Goal: Communication & Community: Answer question/provide support

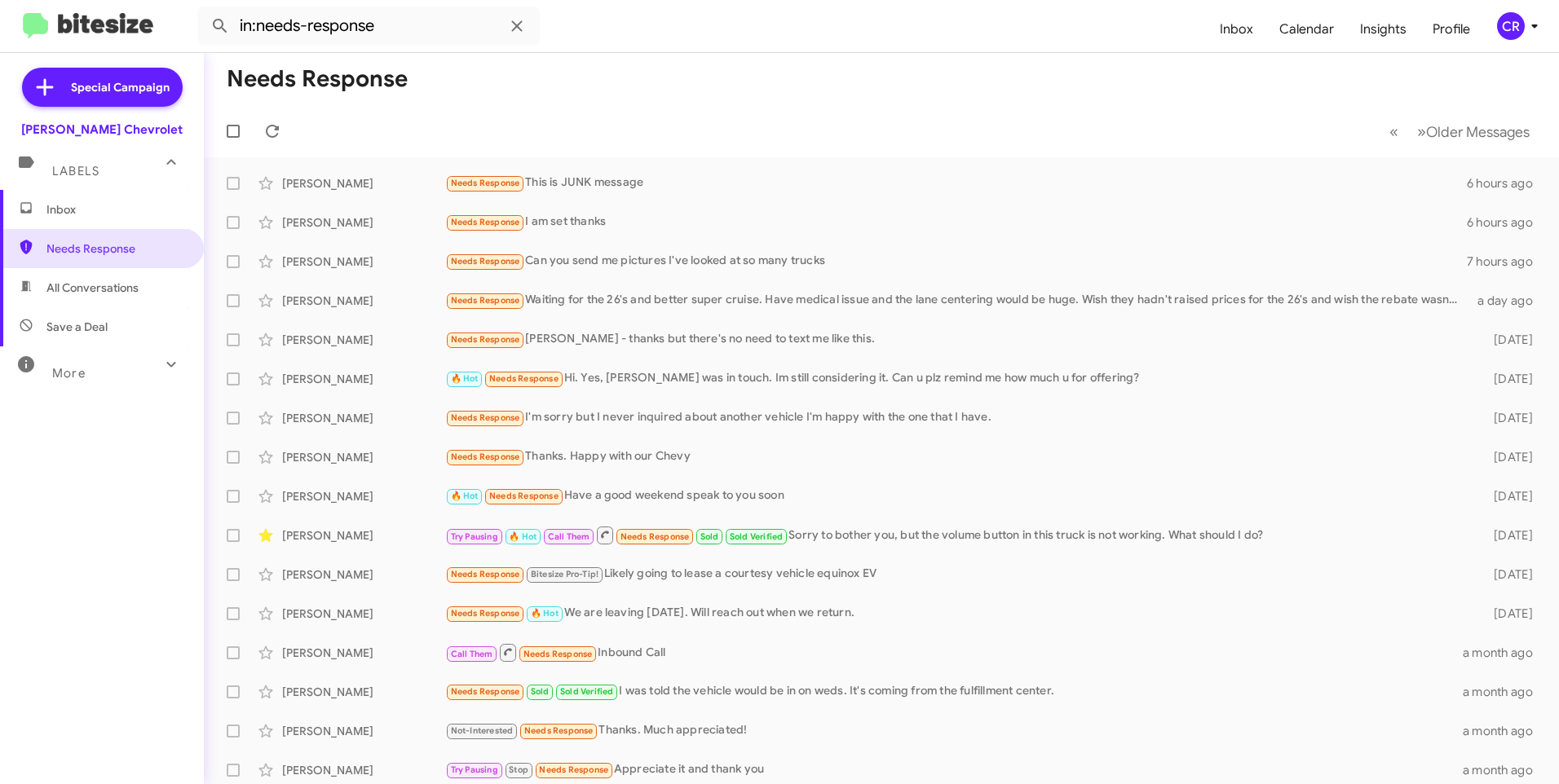
click at [67, 296] on span "All Conversations" at bounding box center [101, 287] width 204 height 39
type input "in:all-conversations"
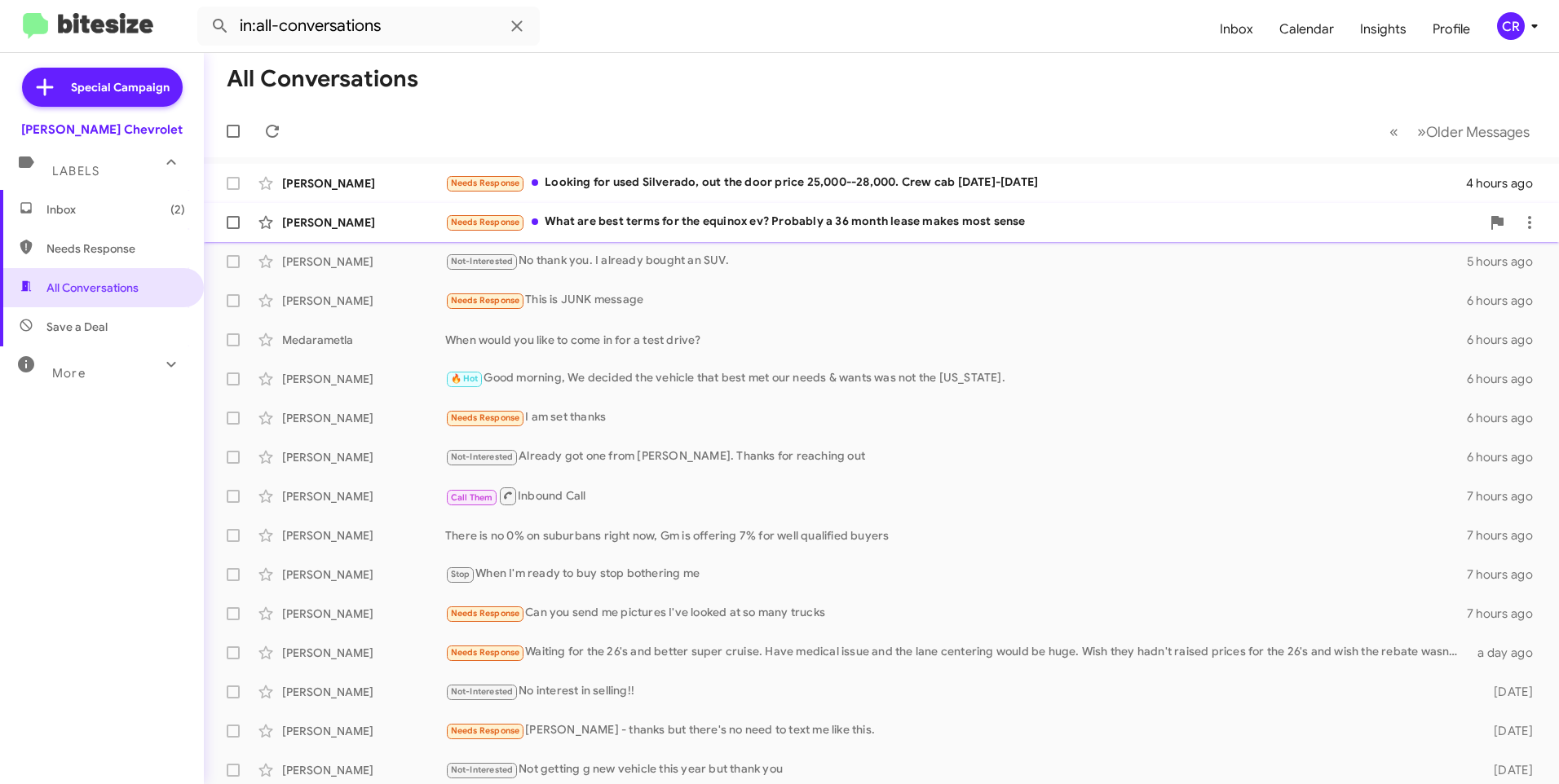
click at [656, 223] on div "Needs Response What are best terms for the equinox ev? Probably a 36 month leas…" at bounding box center [963, 222] width 1035 height 19
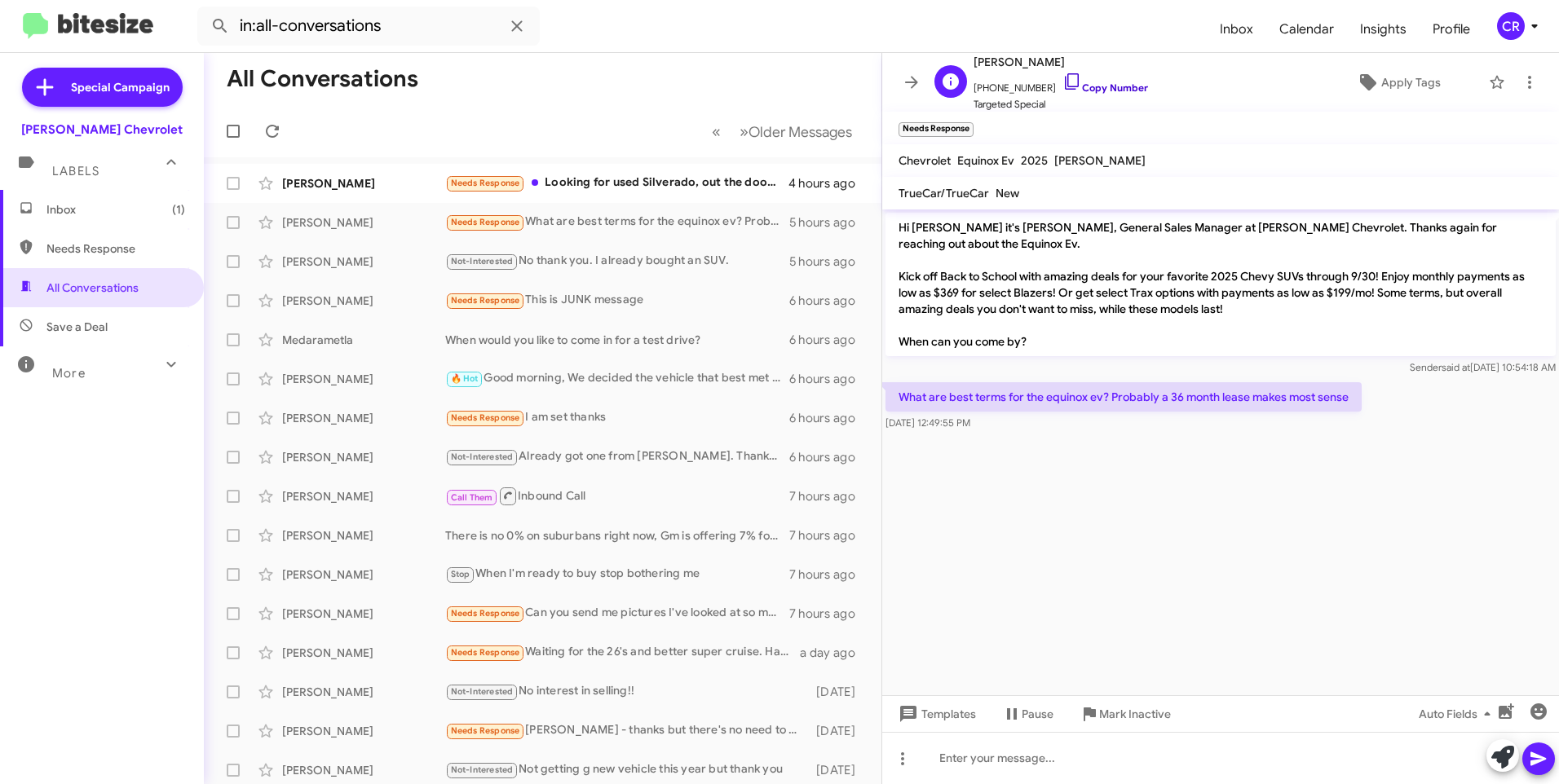
click at [1085, 87] on link "Copy Number" at bounding box center [1105, 87] width 86 height 12
click at [1002, 756] on div at bounding box center [1220, 757] width 676 height 52
click at [1538, 757] on icon at bounding box center [1537, 758] width 16 height 14
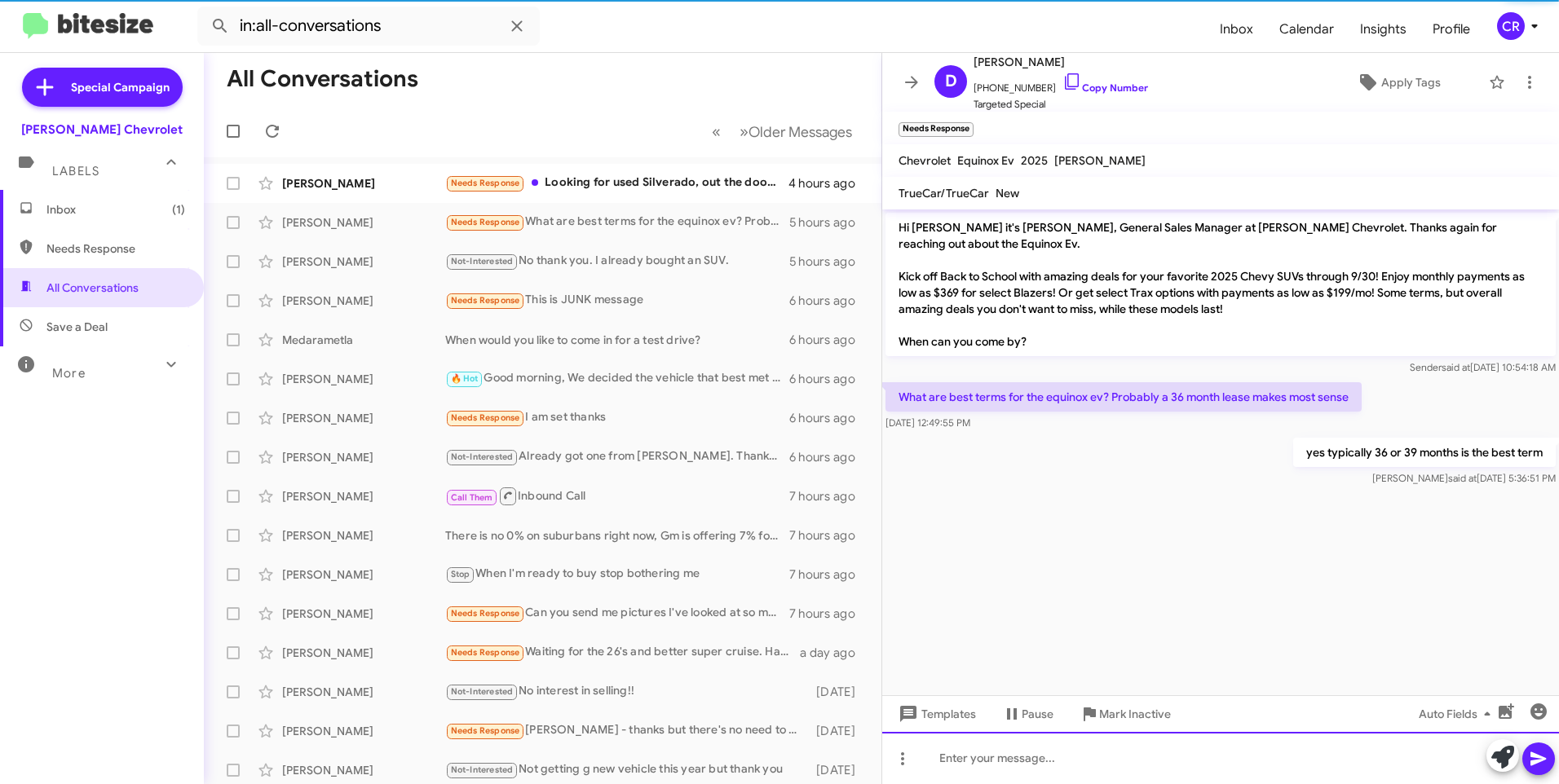
click at [1057, 755] on div at bounding box center [1220, 757] width 676 height 52
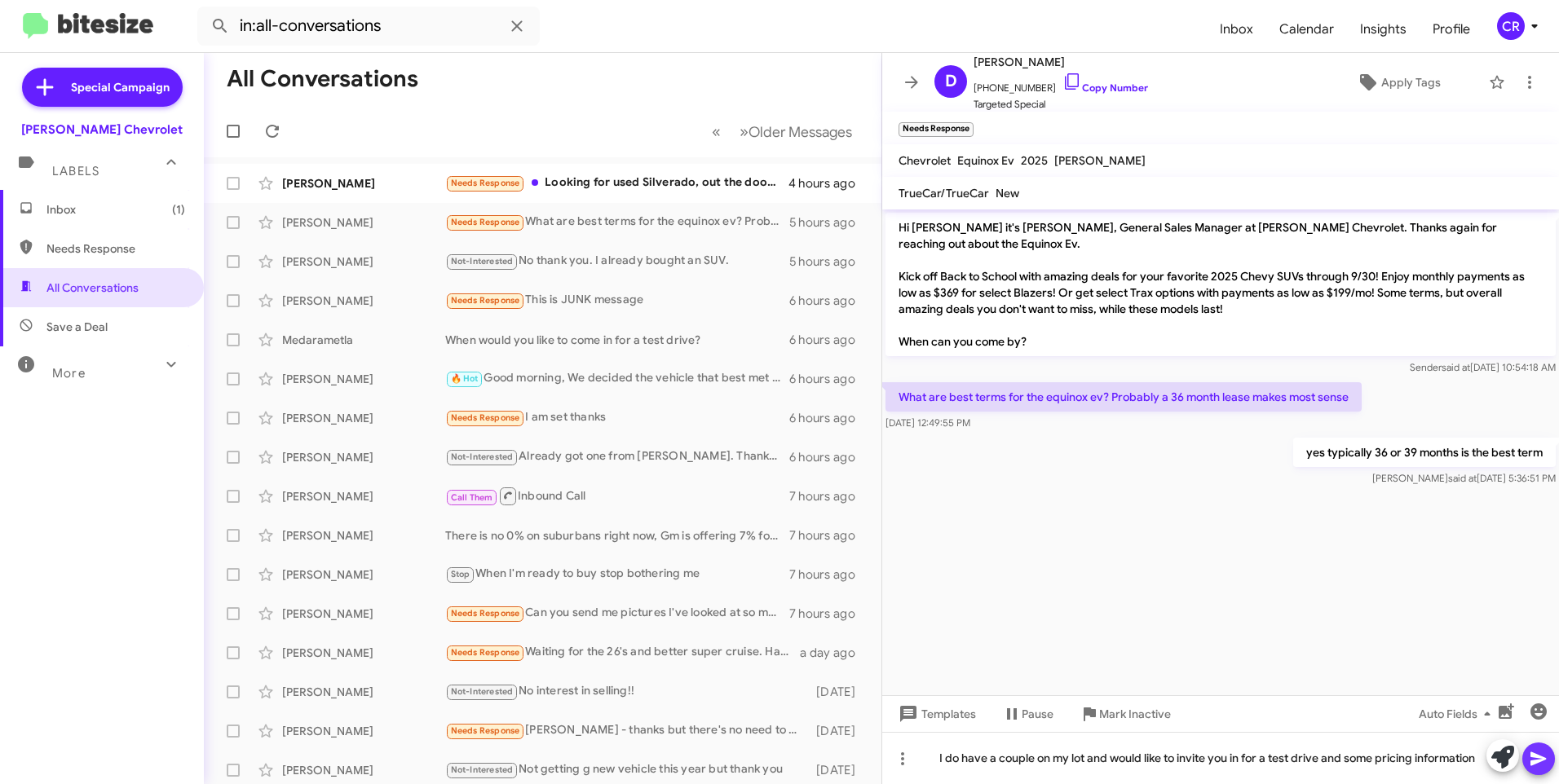
click at [1540, 759] on icon at bounding box center [1537, 758] width 16 height 14
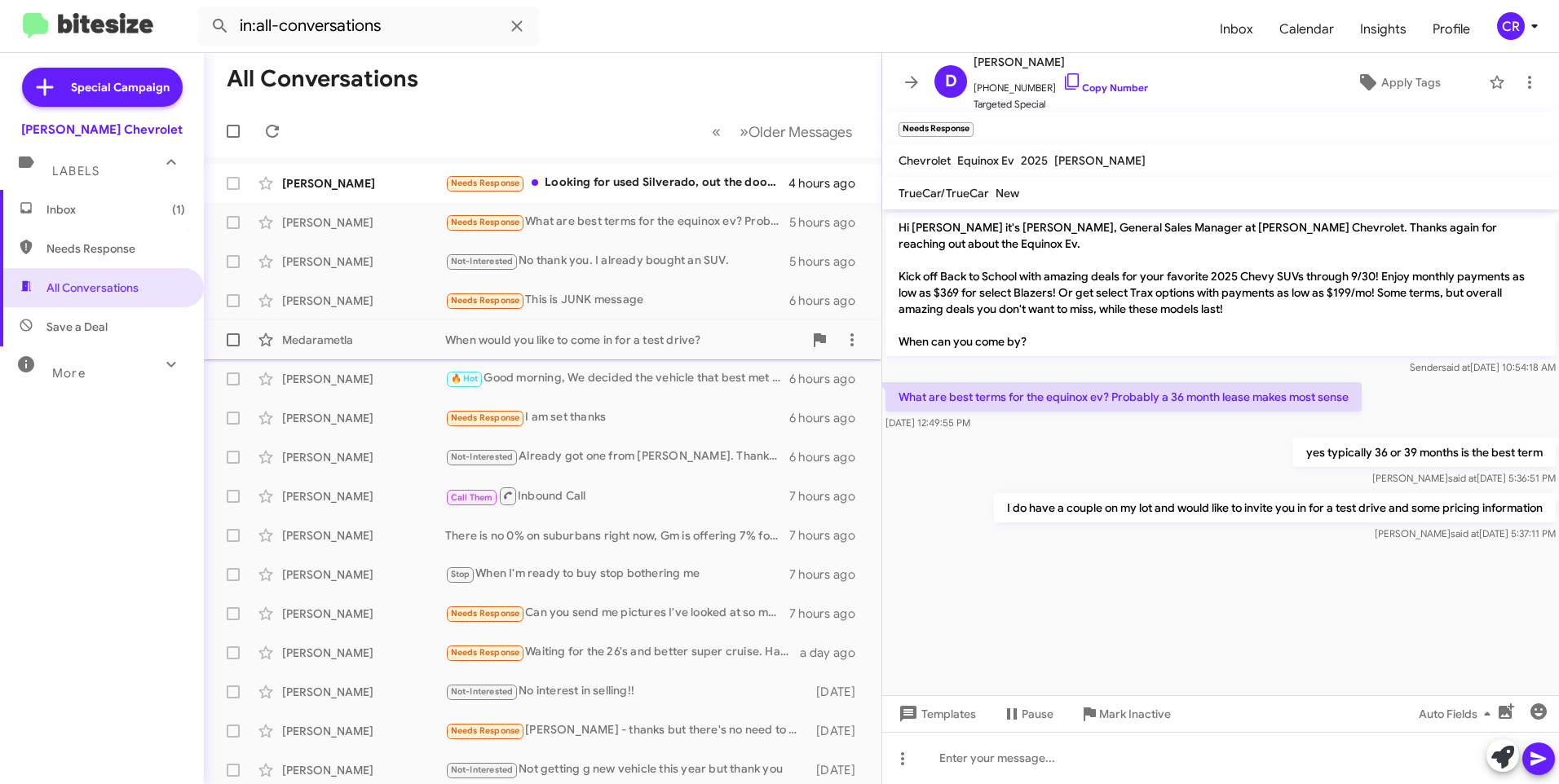
click at [556, 338] on div "When would you like to come in for a test drive?" at bounding box center [624, 340] width 358 height 17
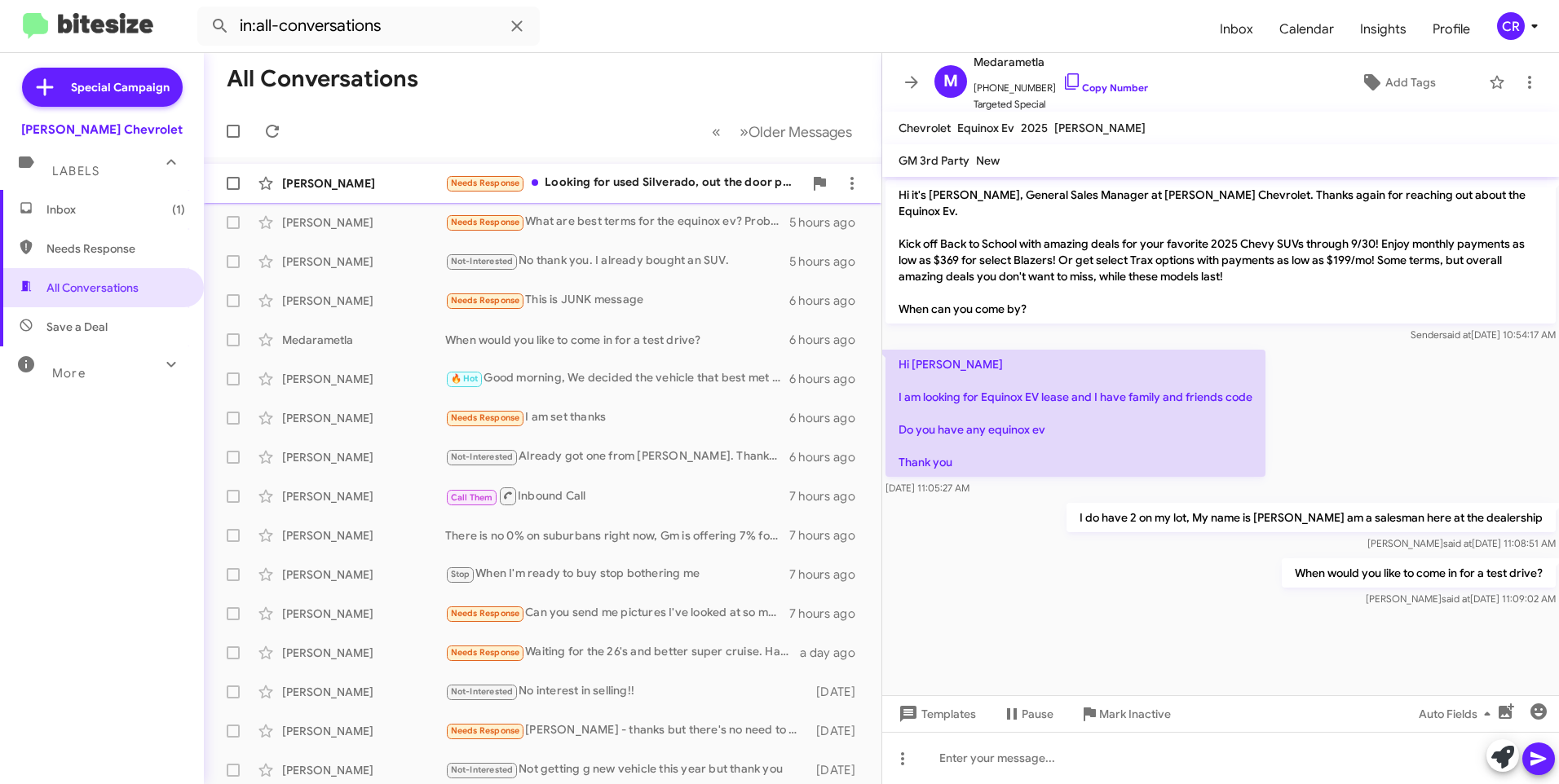
click at [602, 170] on div "[PERSON_NAME] Needs Response Looking for used Silverado, out the door price 25,…" at bounding box center [542, 183] width 651 height 32
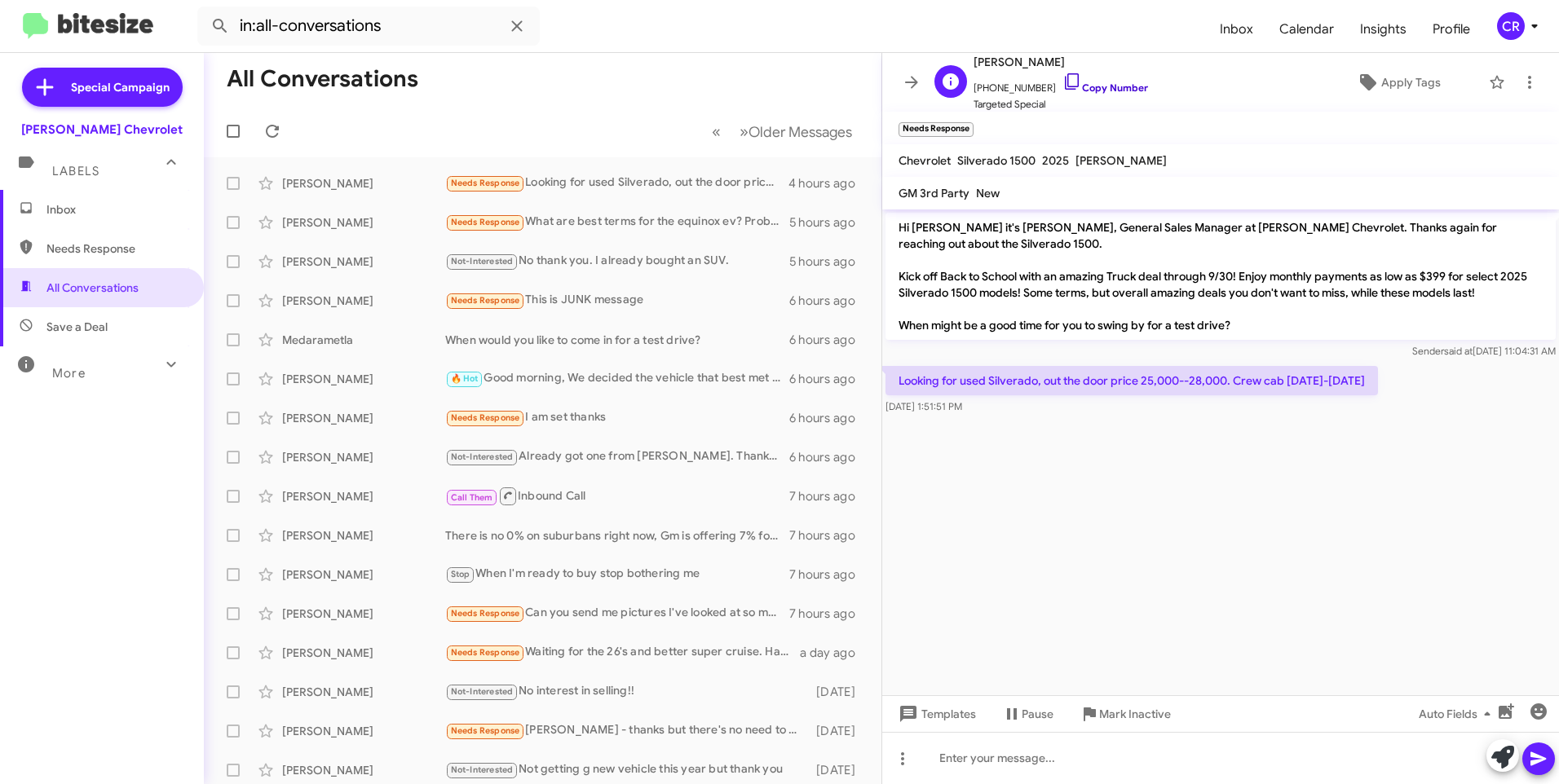
click at [1086, 93] on link "Copy Number" at bounding box center [1105, 87] width 86 height 12
click at [54, 247] on span "Needs Response" at bounding box center [116, 249] width 139 height 17
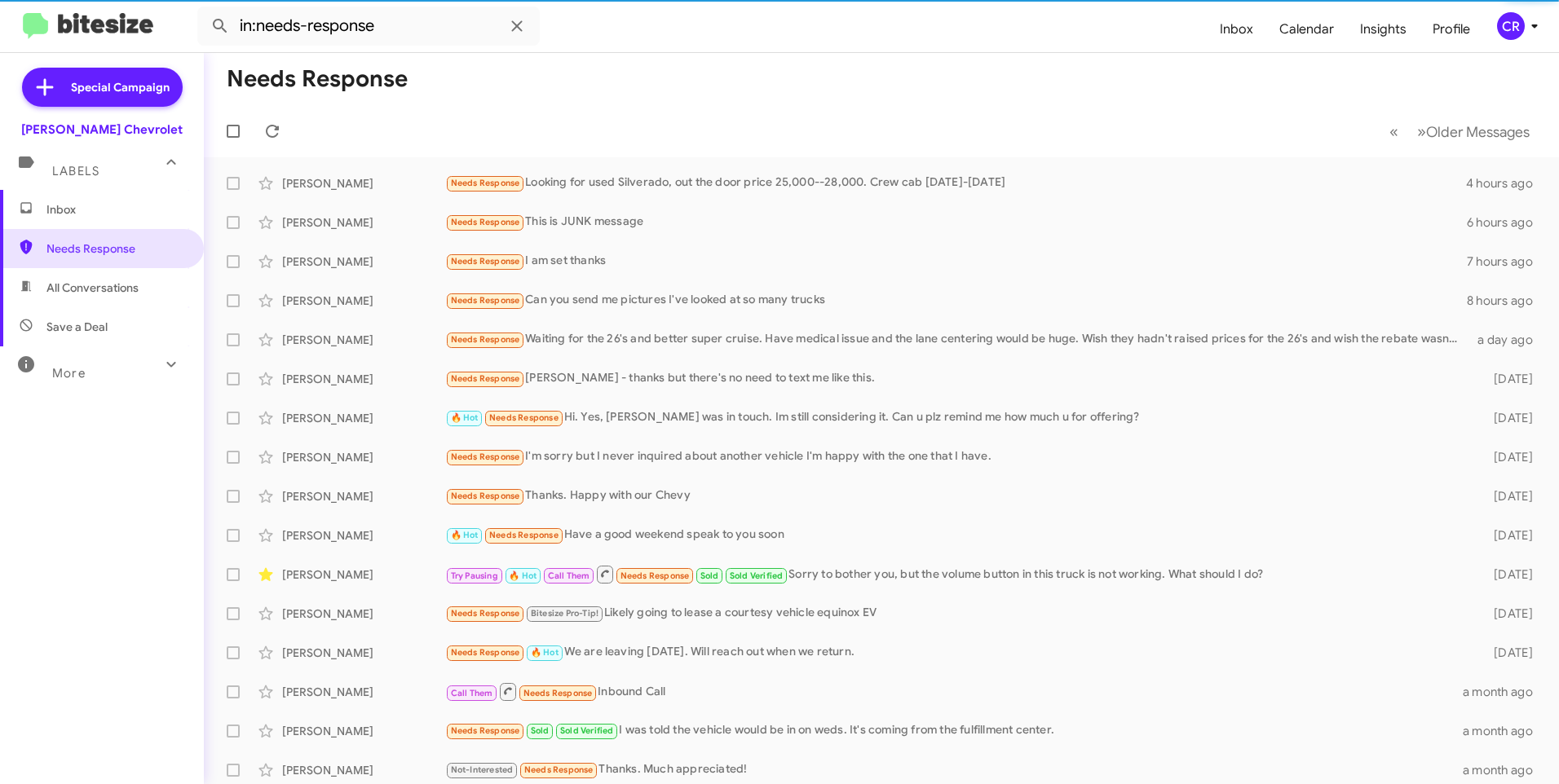
click at [98, 319] on span "Save a Deal" at bounding box center [77, 327] width 61 height 17
type input "in:not-interested"
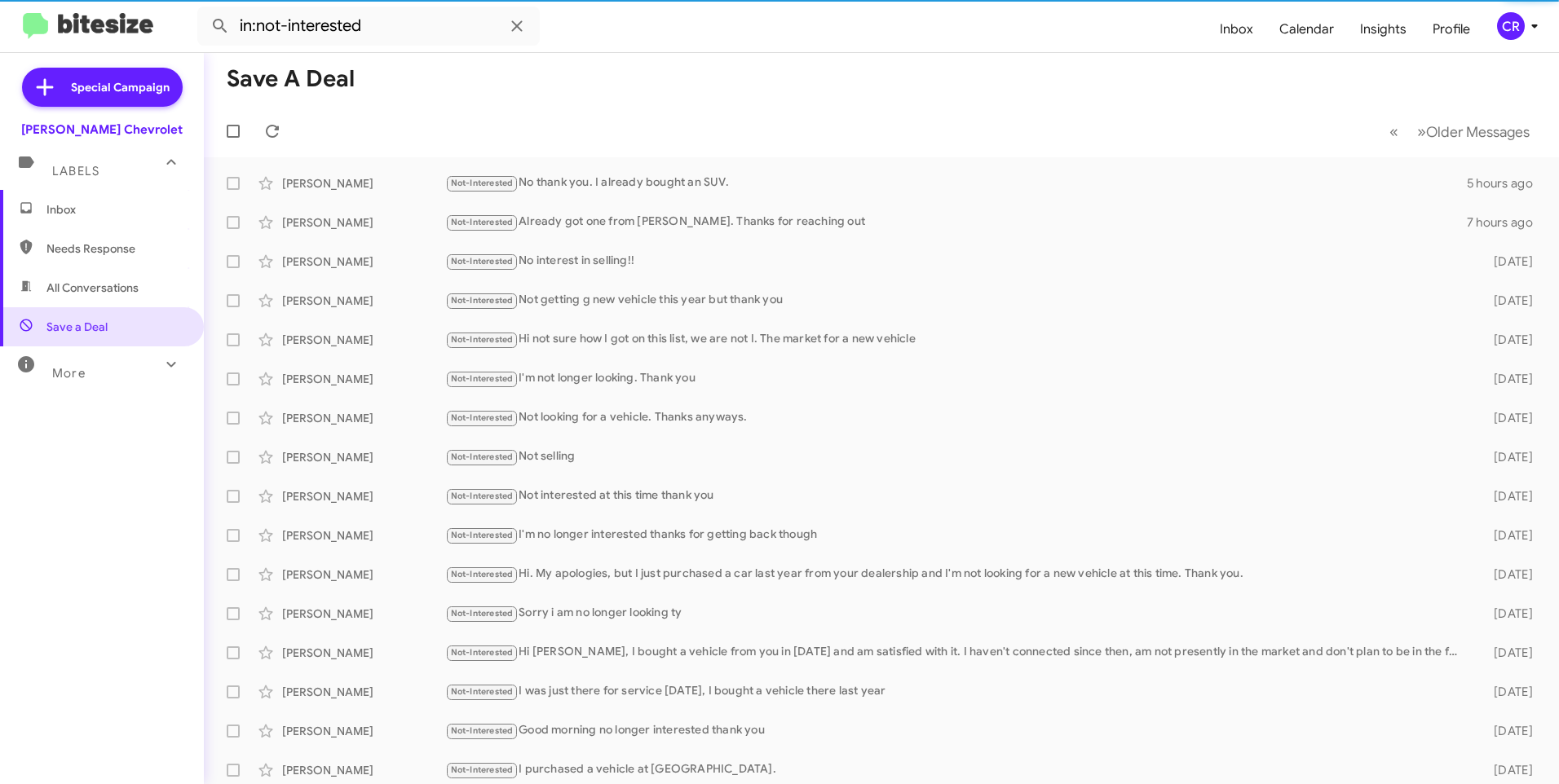
click at [119, 205] on span "Inbox" at bounding box center [116, 210] width 139 height 17
